Goal: Task Accomplishment & Management: Use online tool/utility

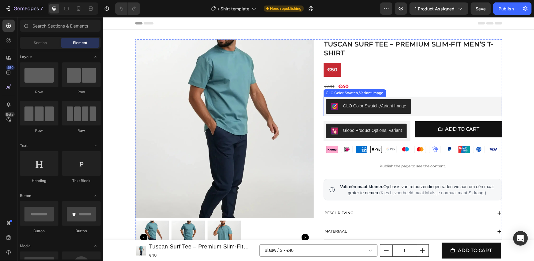
click at [410, 108] on div "GLO Color Swatch,Variant Image" at bounding box center [413, 106] width 174 height 15
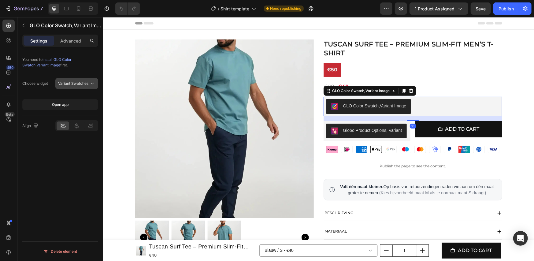
click at [76, 85] on span "Variant Swatches" at bounding box center [73, 83] width 30 height 5
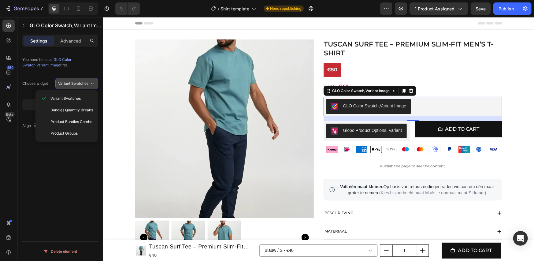
click at [76, 85] on span "Variant Swatches" at bounding box center [73, 83] width 30 height 5
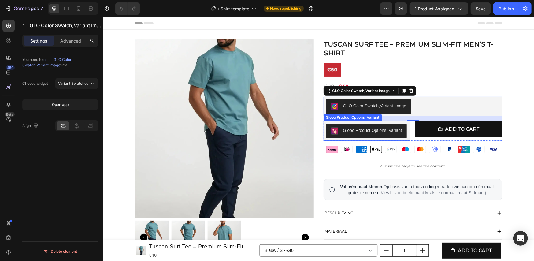
click at [381, 132] on div "Globo Product Options, Variant" at bounding box center [372, 130] width 59 height 6
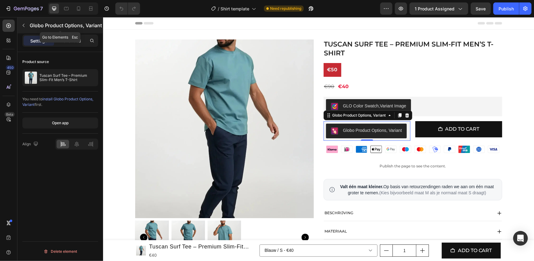
click at [28, 28] on button "button" at bounding box center [24, 26] width 10 height 10
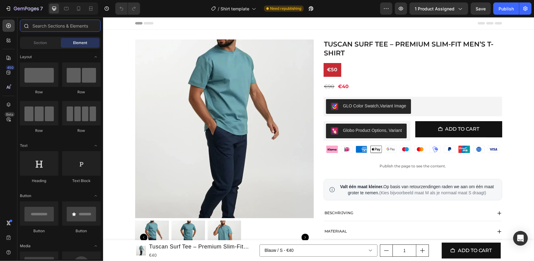
click at [47, 25] on input "text" at bounding box center [60, 26] width 81 height 12
click at [10, 39] on icon at bounding box center [9, 40] width 6 height 6
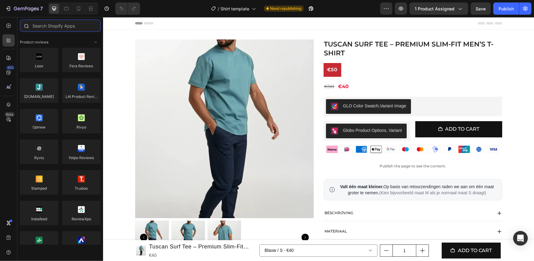
click at [43, 24] on input "text" at bounding box center [60, 26] width 81 height 12
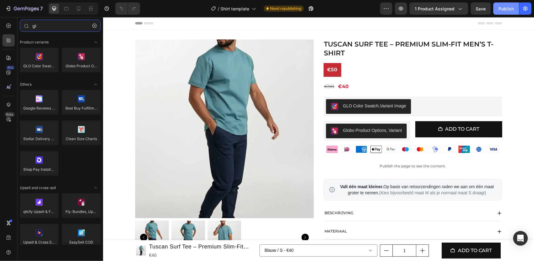
type input "gl"
click at [506, 7] on div "Publish" at bounding box center [506, 9] width 15 height 6
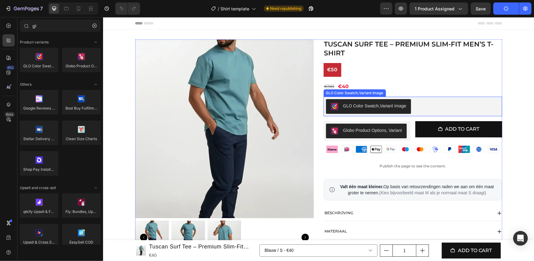
click at [427, 105] on div "GLO Color Swatch,Variant Image" at bounding box center [413, 106] width 174 height 15
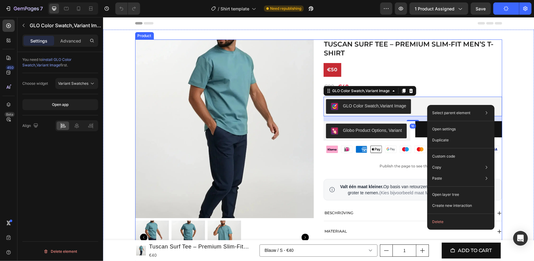
click at [326, 133] on button "Globo Product Options, Variant" at bounding box center [366, 130] width 81 height 15
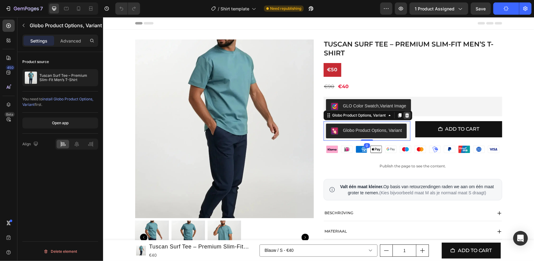
click at [407, 117] on icon at bounding box center [407, 115] width 5 height 5
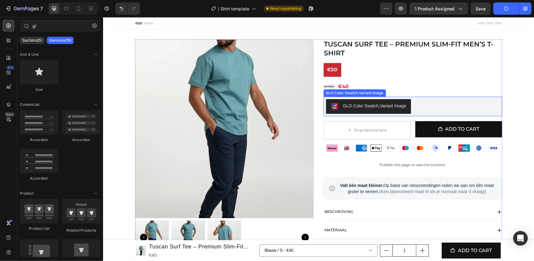
click at [417, 106] on div "GLO Color Swatch,Variant Image" at bounding box center [413, 106] width 174 height 15
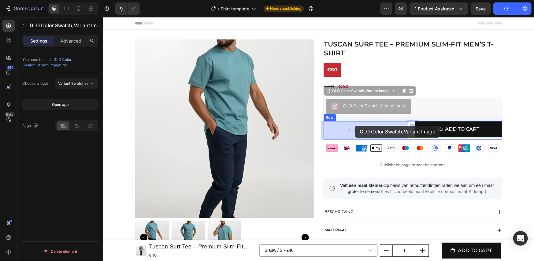
drag, startPoint x: 364, startPoint y: 89, endPoint x: 356, endPoint y: 123, distance: 34.5
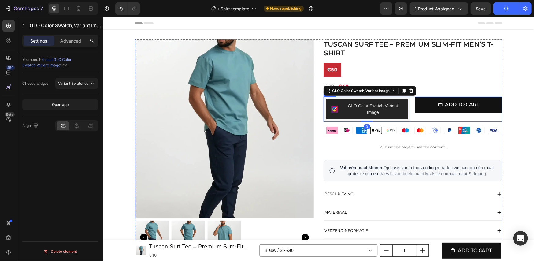
click at [419, 116] on div "Add to cart Add to Cart" at bounding box center [458, 108] width 87 height 25
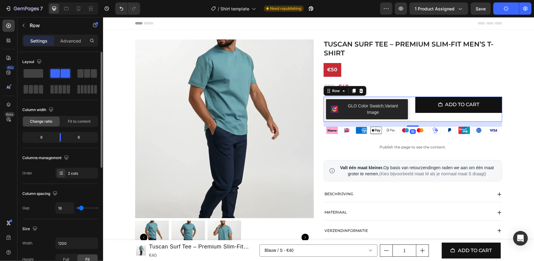
scroll to position [216, 0]
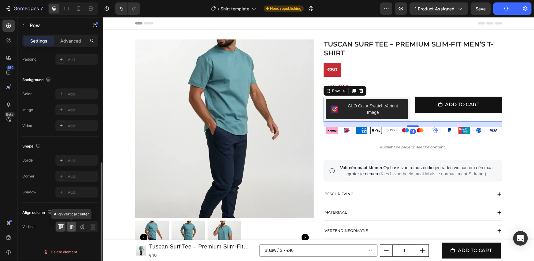
click at [72, 230] on div at bounding box center [71, 227] width 9 height 10
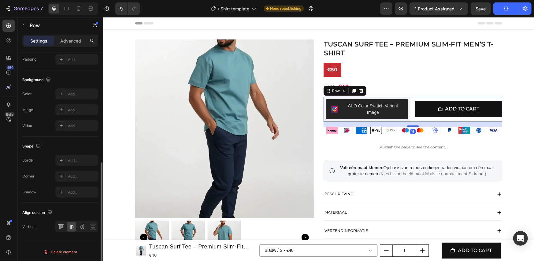
click at [75, 204] on div "Align column Vertical" at bounding box center [60, 220] width 76 height 34
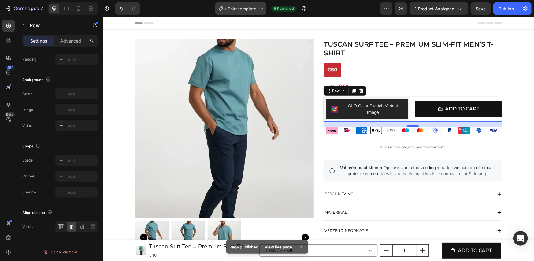
scroll to position [102, 0]
